Goal: Information Seeking & Learning: Get advice/opinions

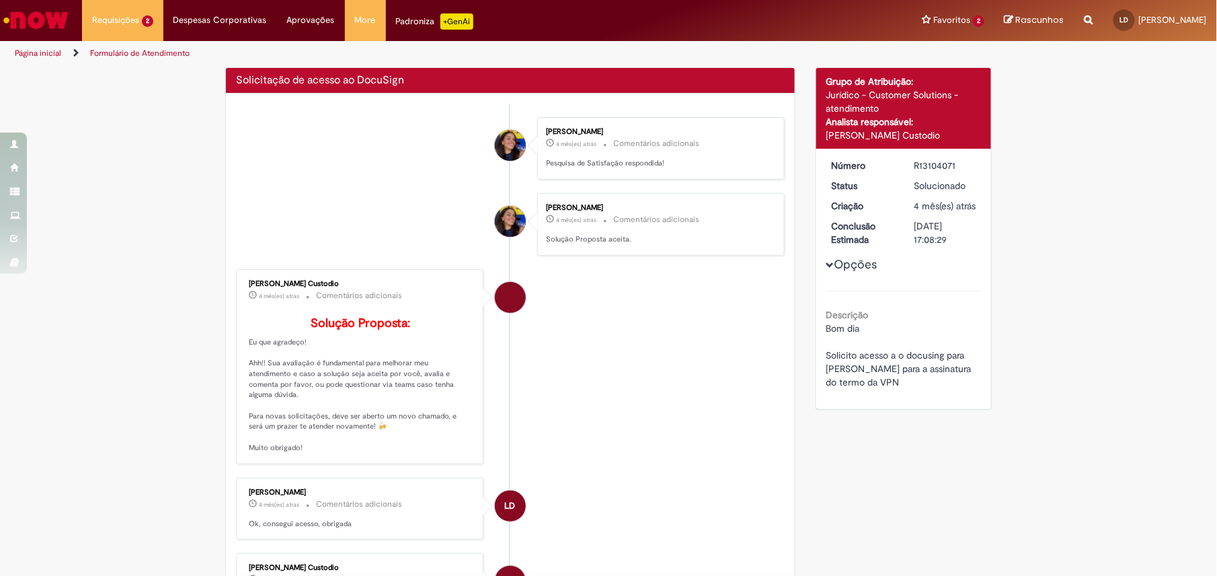
click at [62, 30] on img "Ir para a Homepage" at bounding box center [35, 20] width 69 height 27
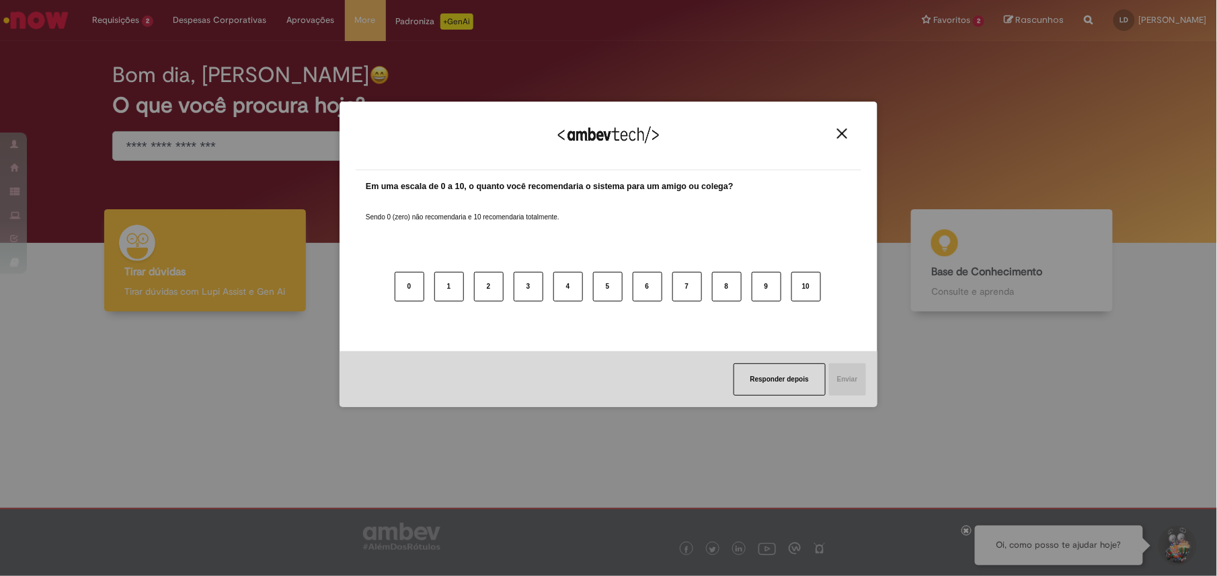
click at [851, 130] on button "Close" at bounding box center [842, 133] width 18 height 11
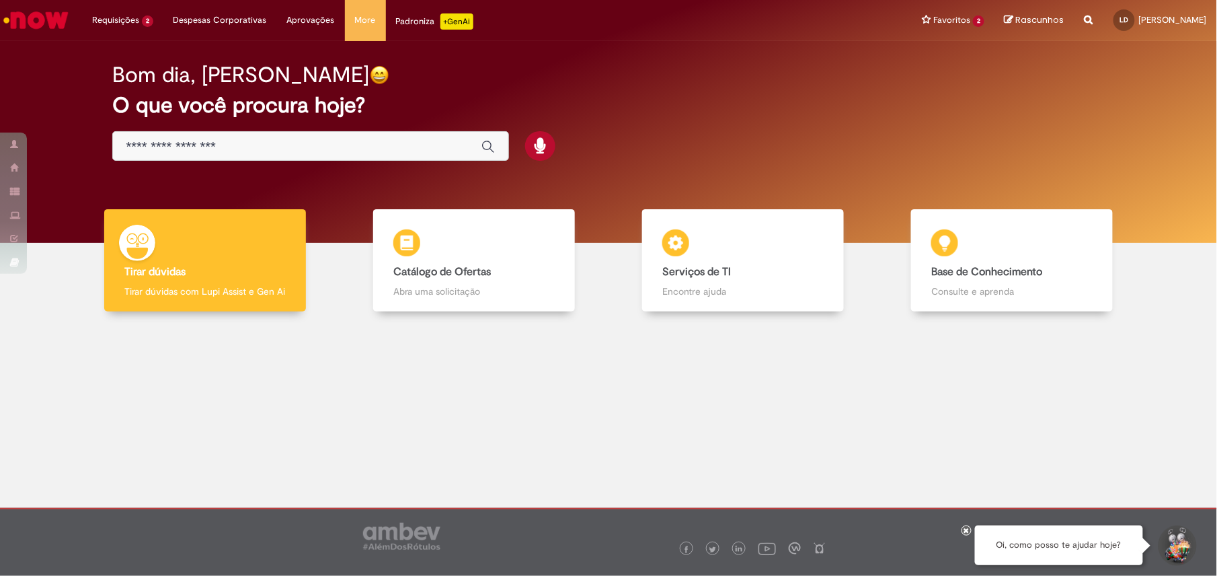
click at [1148, 375] on div at bounding box center [608, 419] width 1197 height 196
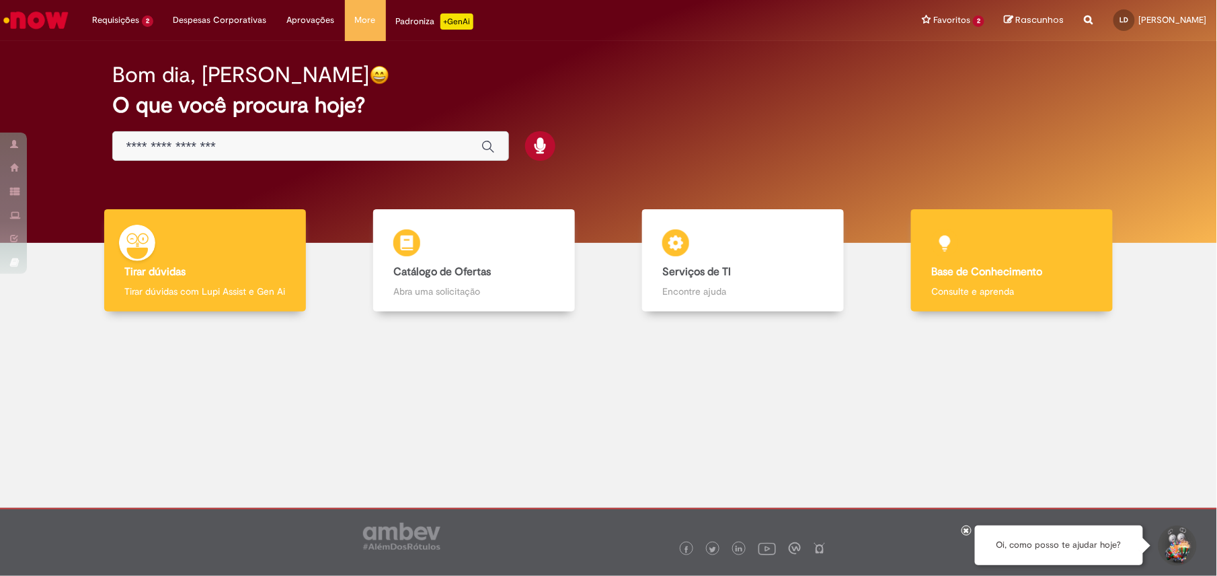
drag, startPoint x: 1212, startPoint y: 327, endPoint x: 1095, endPoint y: 304, distance: 119.2
click at [1216, 327] on div at bounding box center [608, 419] width 1217 height 196
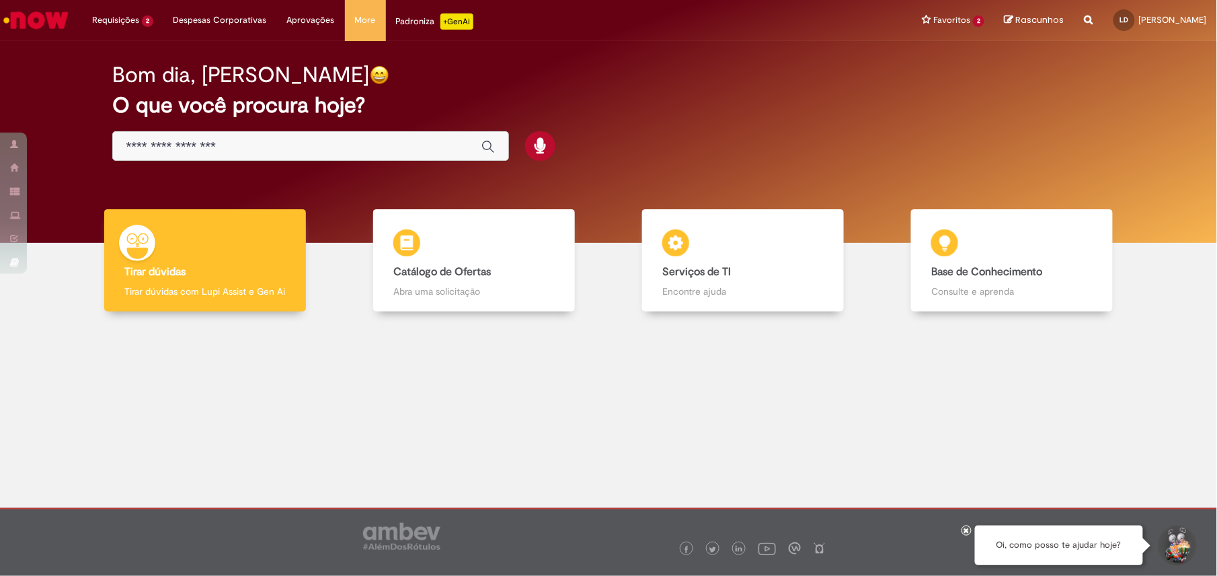
drag, startPoint x: 1189, startPoint y: 316, endPoint x: 1085, endPoint y: 324, distance: 103.9
click at [1189, 317] on div "Tirar dúvidas Tirar dúvidas Tirar dúvidas com Lupi Assist e Gen Ai Catálogo de …" at bounding box center [608, 265] width 1197 height 113
click at [1105, 399] on div at bounding box center [608, 419] width 1197 height 196
